Goal: Use online tool/utility

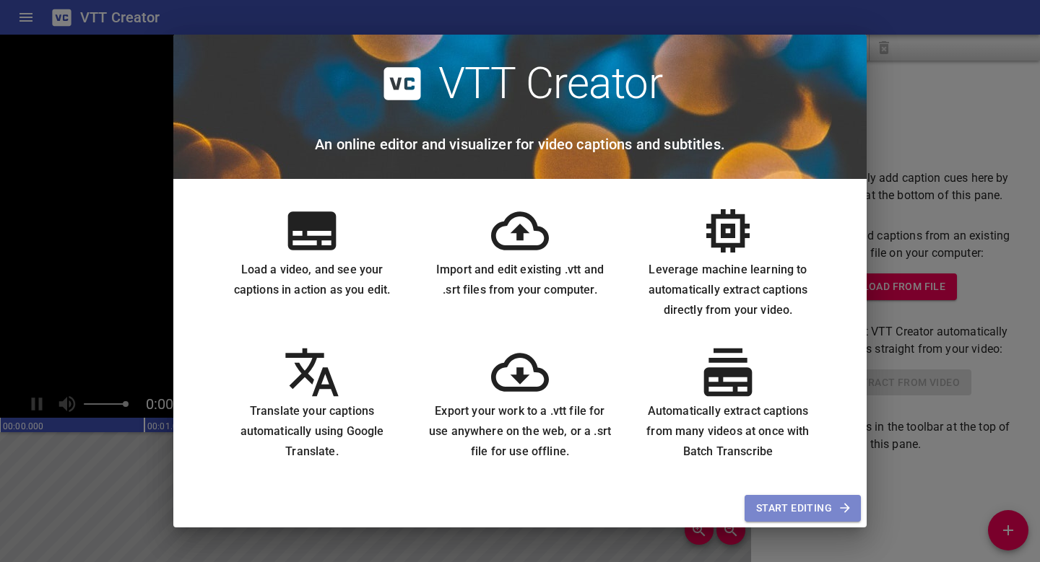
click at [835, 507] on span "Start Editing" at bounding box center [802, 509] width 93 height 18
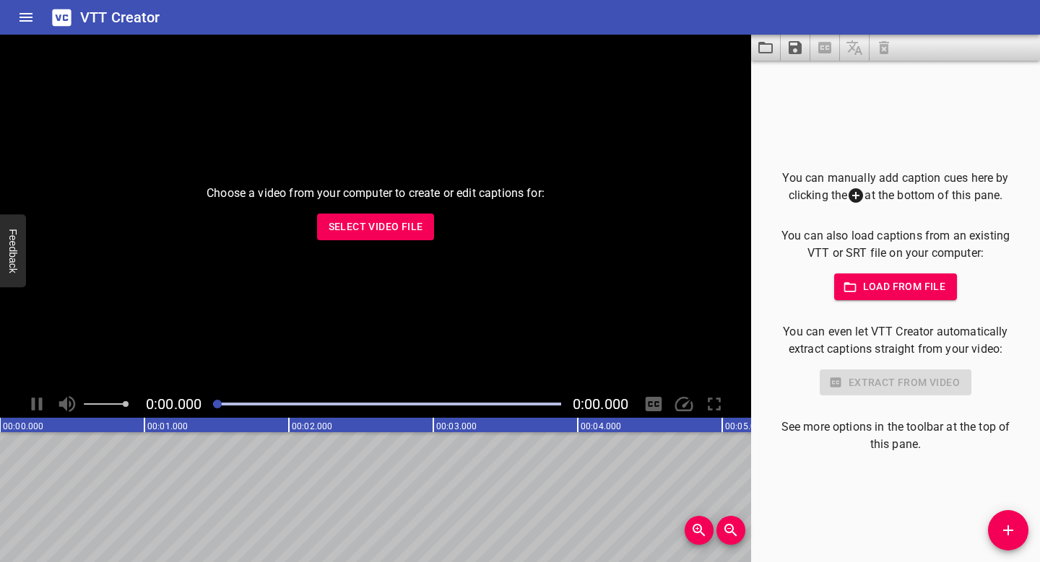
click at [890, 292] on span "Load from file" at bounding box center [895, 287] width 100 height 18
click at [419, 217] on button "Select Video File" at bounding box center [376, 227] width 118 height 27
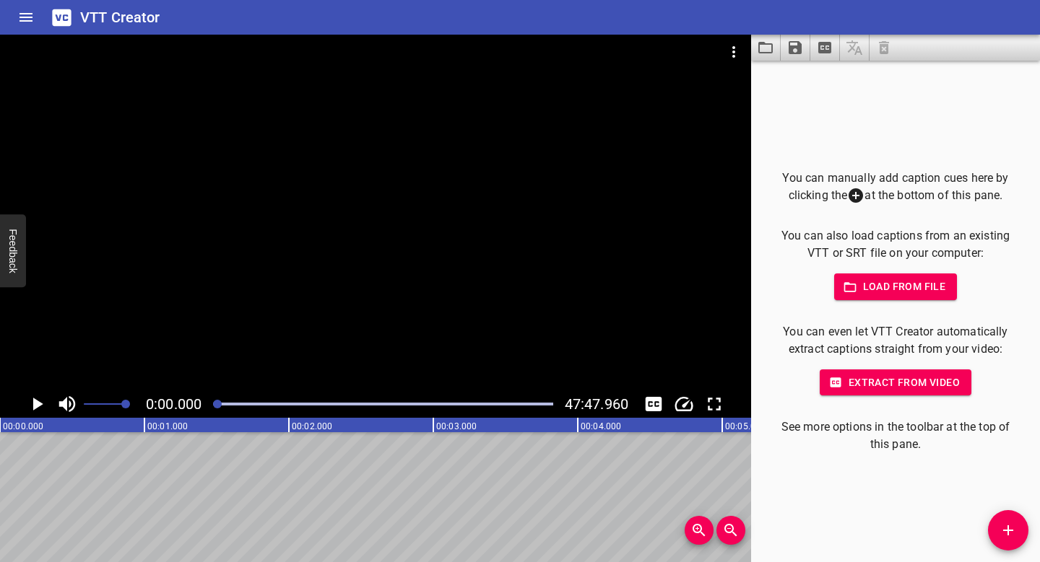
click at [851, 393] on button "Extract from video" at bounding box center [895, 383] width 152 height 27
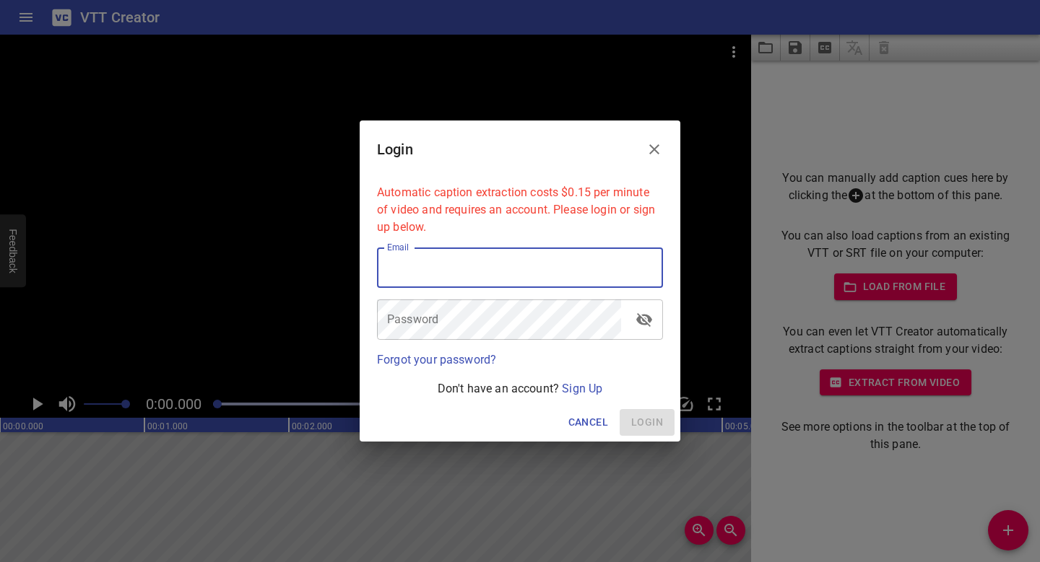
click at [497, 269] on input "email" at bounding box center [520, 268] width 286 height 40
type input "long"
click at [589, 396] on p "Don't have an account? Sign Up" at bounding box center [520, 388] width 286 height 17
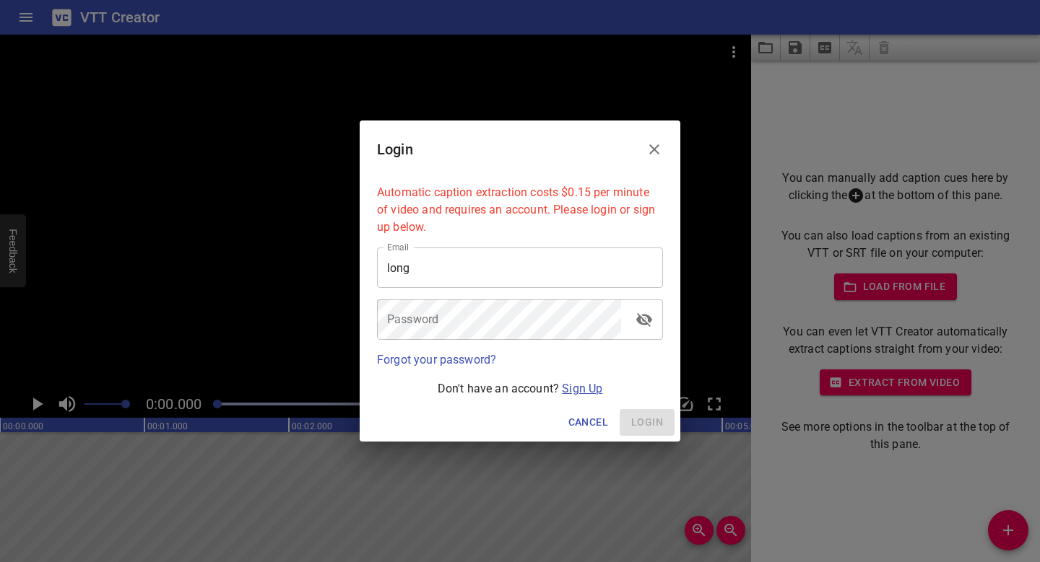
click at [590, 393] on link "Sign Up" at bounding box center [582, 389] width 40 height 14
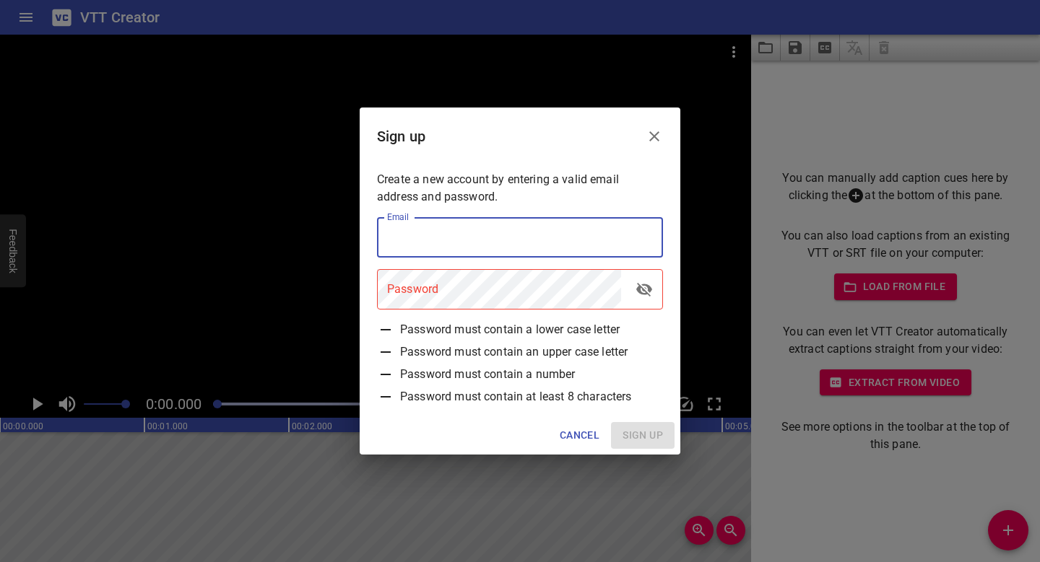
click at [526, 240] on input "email" at bounding box center [520, 237] width 286 height 40
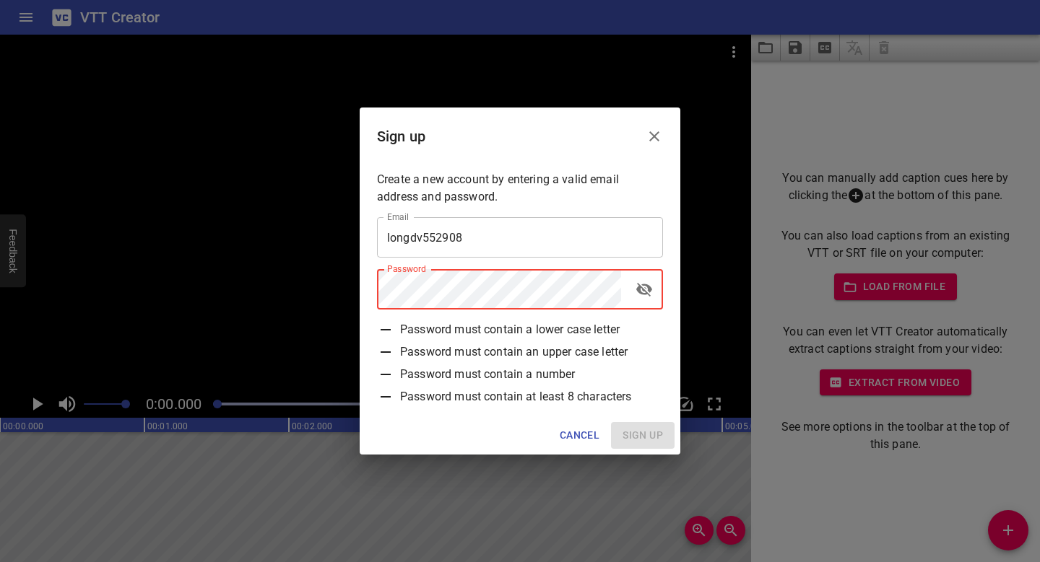
click at [540, 239] on input "longdv552908" at bounding box center [520, 237] width 286 height 40
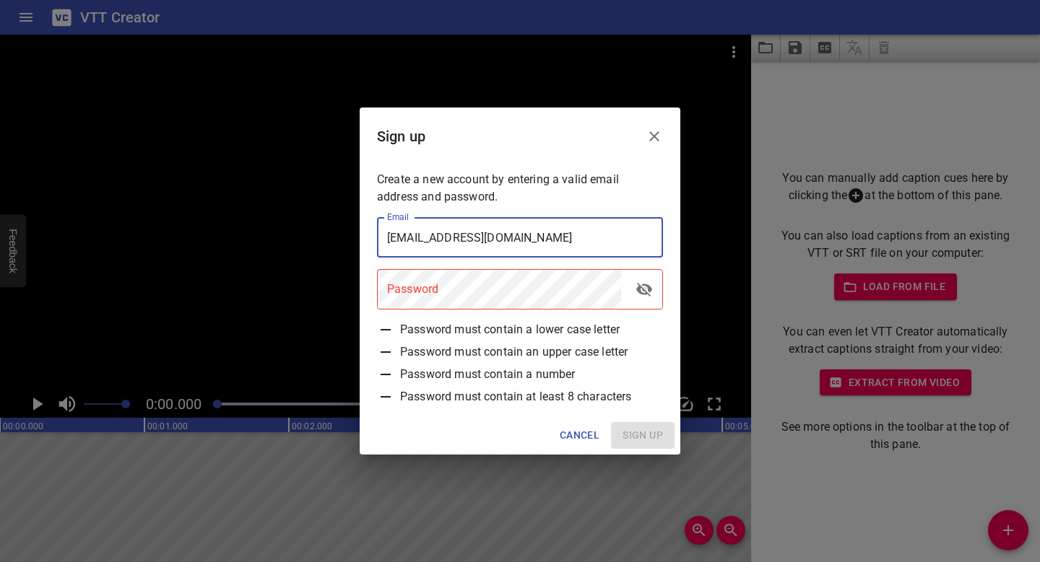
type input "[EMAIL_ADDRESS][DOMAIN_NAME]"
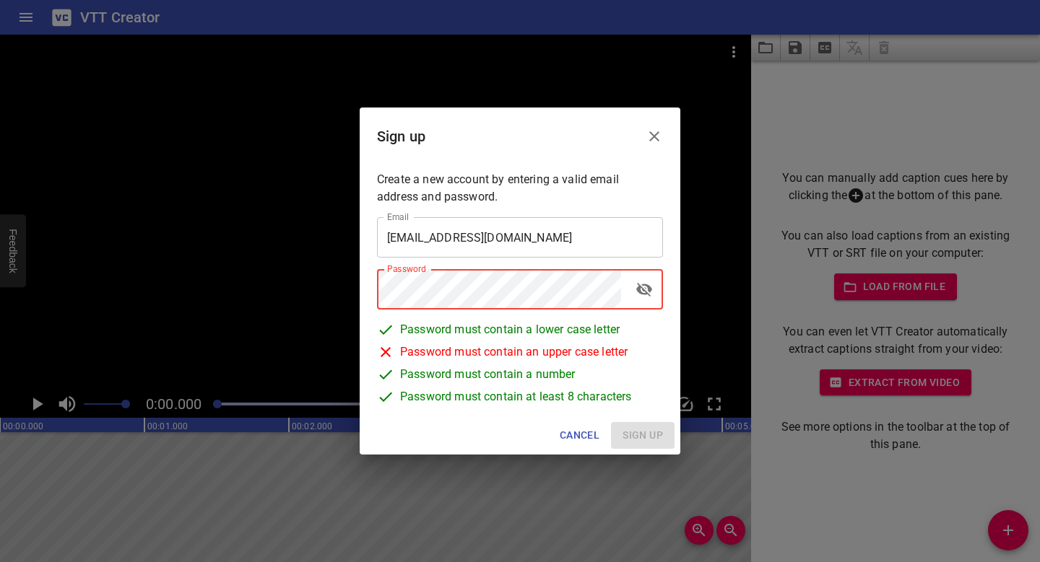
click at [645, 298] on icon "toggle password visibility" at bounding box center [643, 289] width 17 height 17
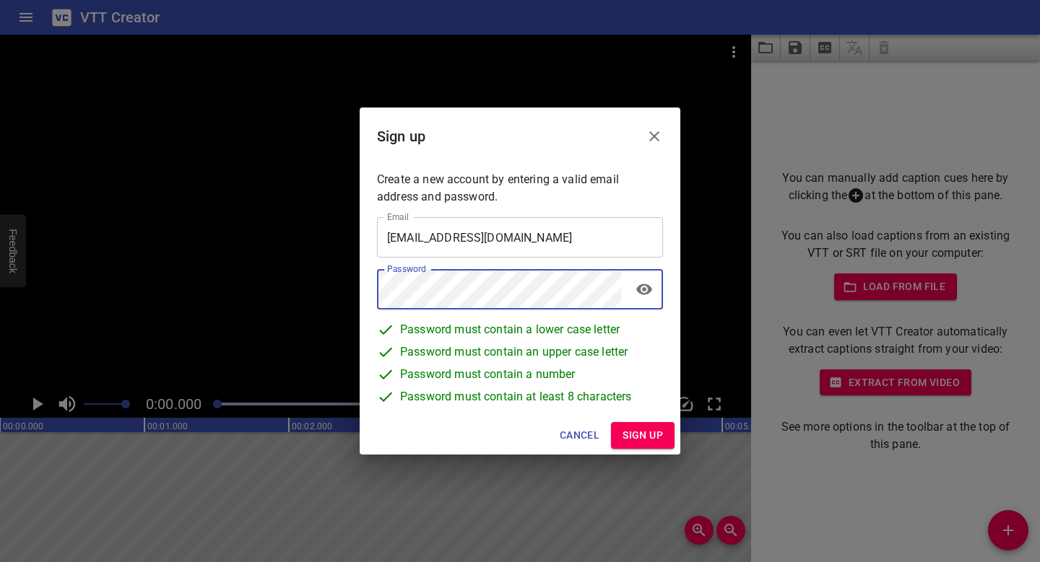
click at [625, 427] on span "Sign up" at bounding box center [642, 436] width 40 height 18
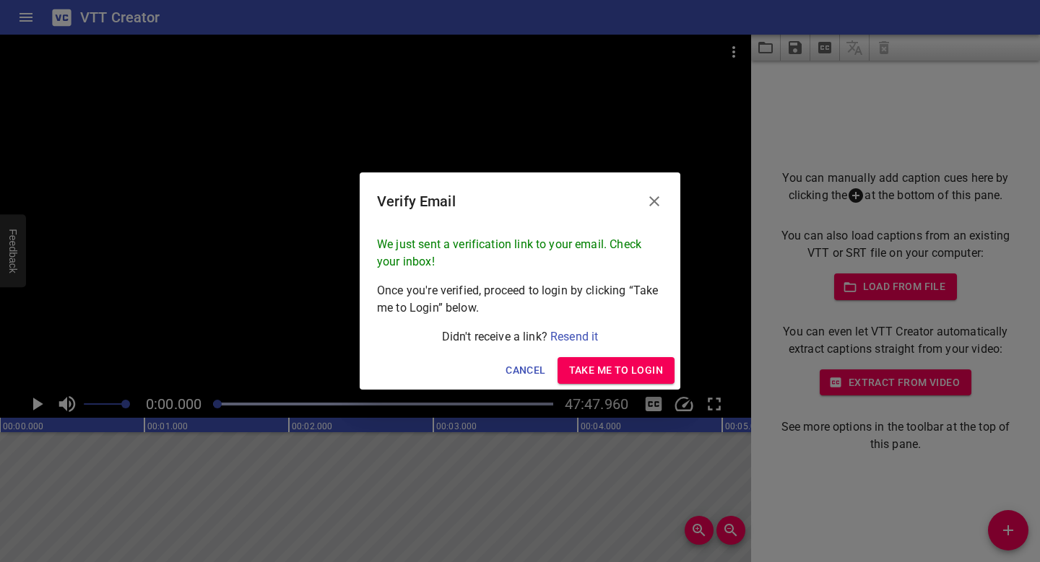
click at [622, 386] on div "Cancel Take me to Login" at bounding box center [520, 371] width 321 height 38
click at [626, 373] on span "Take me to Login" at bounding box center [616, 371] width 94 height 18
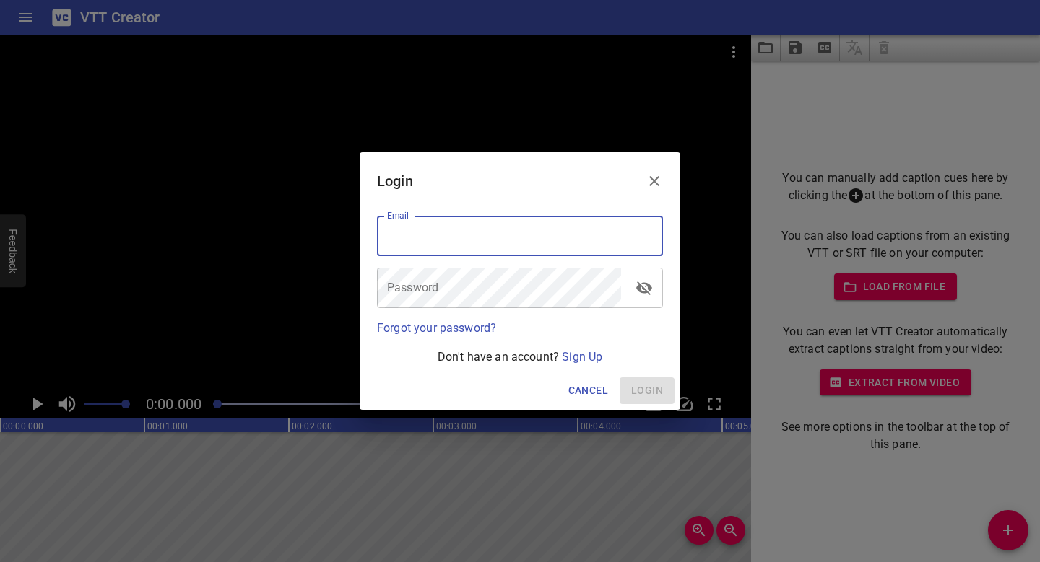
click at [518, 240] on input "email" at bounding box center [520, 236] width 286 height 40
type input "[EMAIL_ADDRESS][DOMAIN_NAME]"
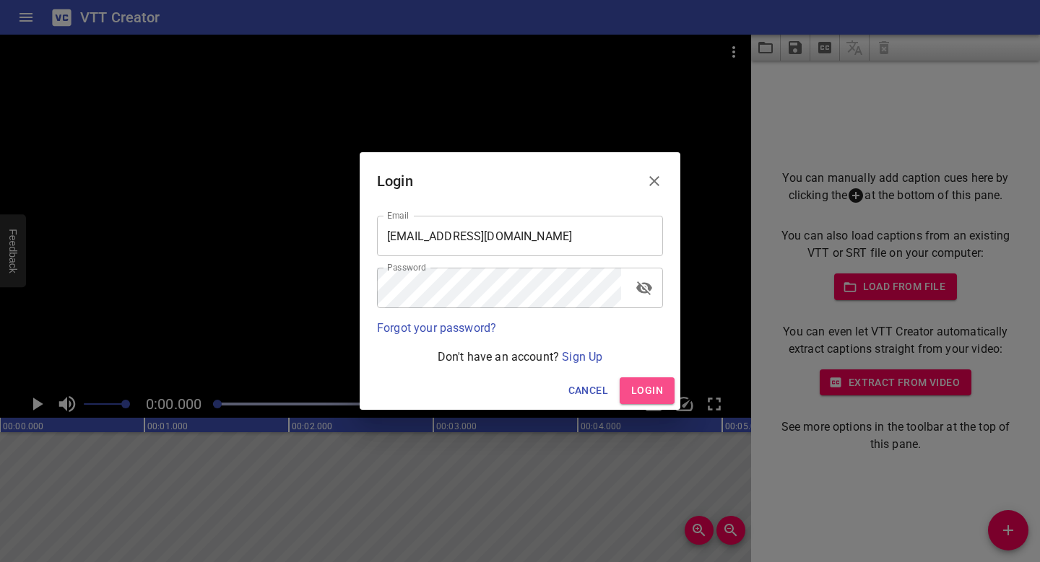
click at [630, 390] on button "Login" at bounding box center [646, 391] width 55 height 27
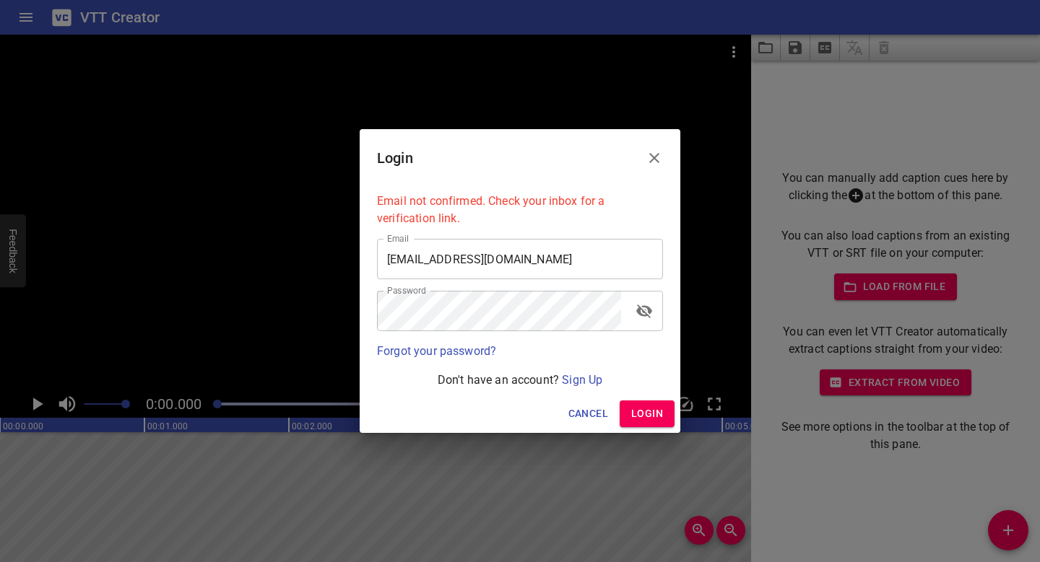
click at [644, 417] on span "Login" at bounding box center [647, 414] width 32 height 18
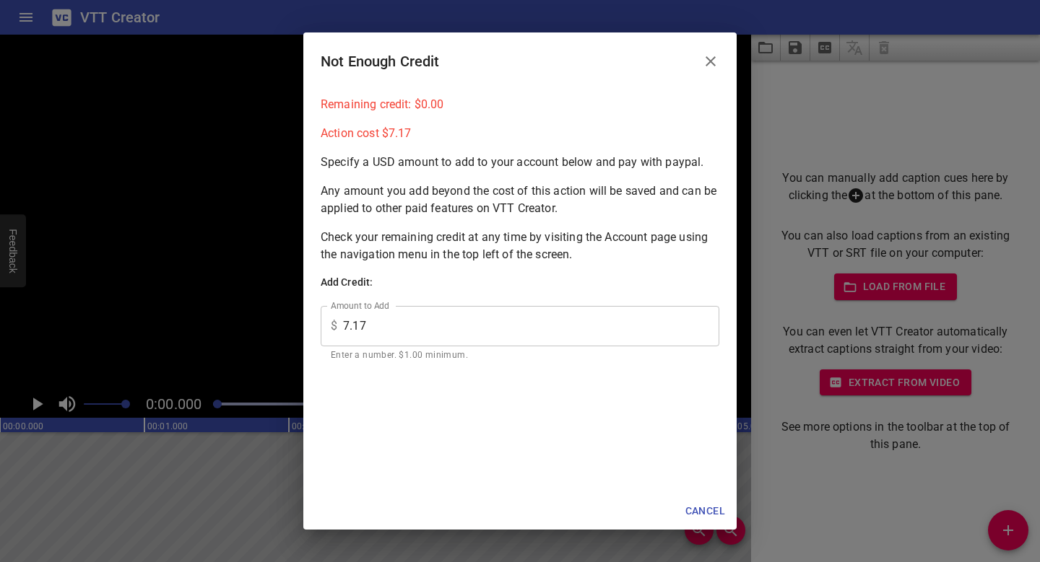
click at [702, 63] on icon "Close" at bounding box center [710, 61] width 17 height 17
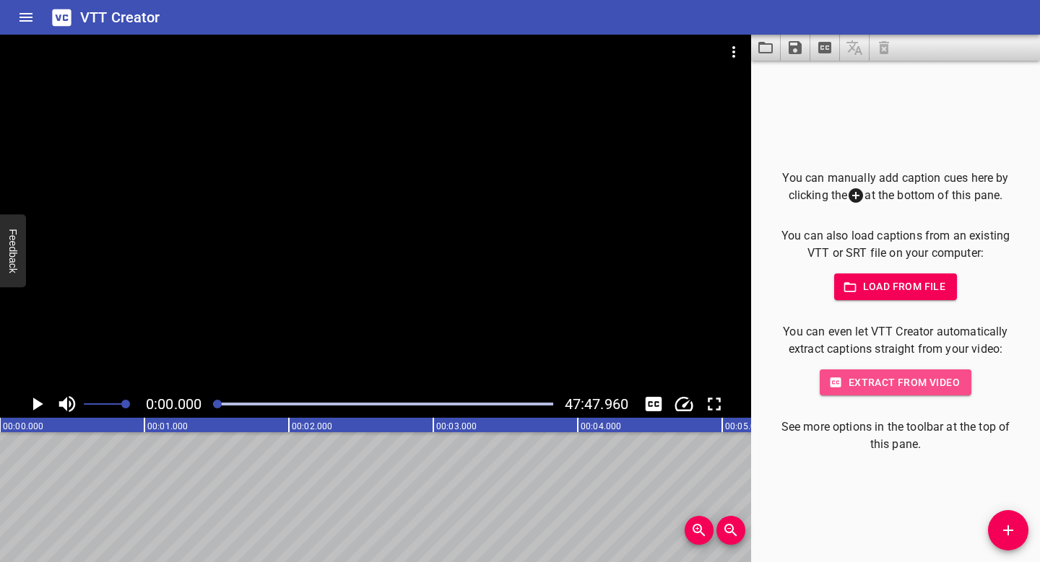
click at [871, 389] on span "Extract from video" at bounding box center [895, 383] width 129 height 18
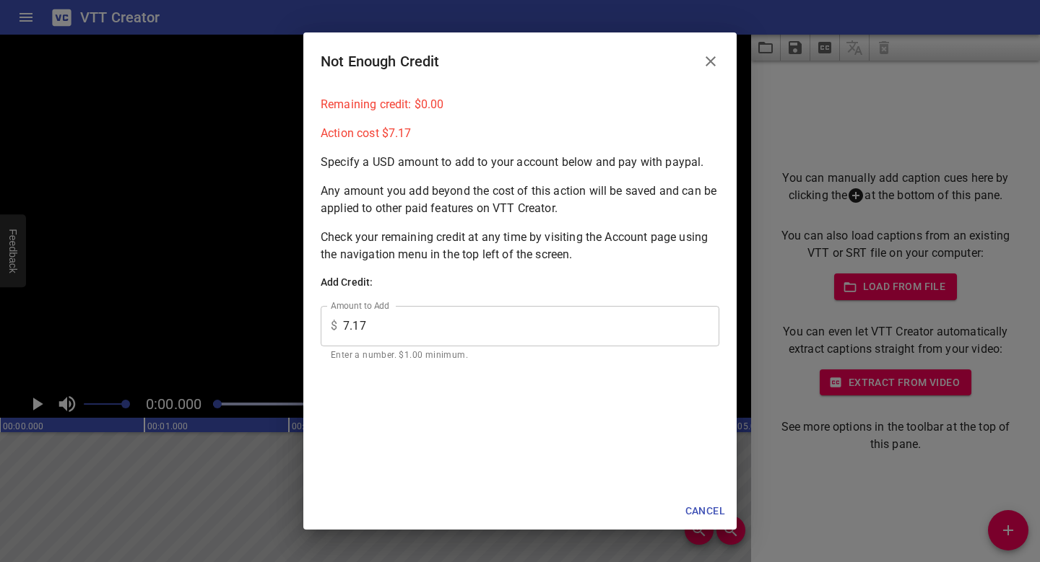
click at [718, 74] on button "Close" at bounding box center [710, 61] width 35 height 35
